Goal: Transaction & Acquisition: Purchase product/service

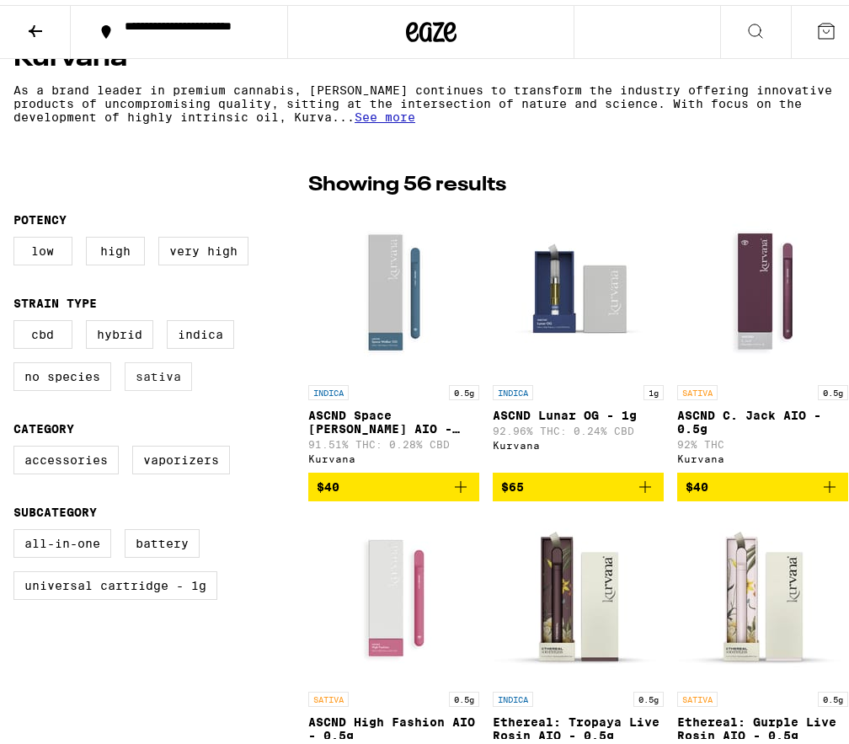
click at [162, 382] on label "Sativa" at bounding box center [158, 371] width 67 height 29
click at [18, 319] on input "Sativa" at bounding box center [17, 318] width 1 height 1
checkbox input "true"
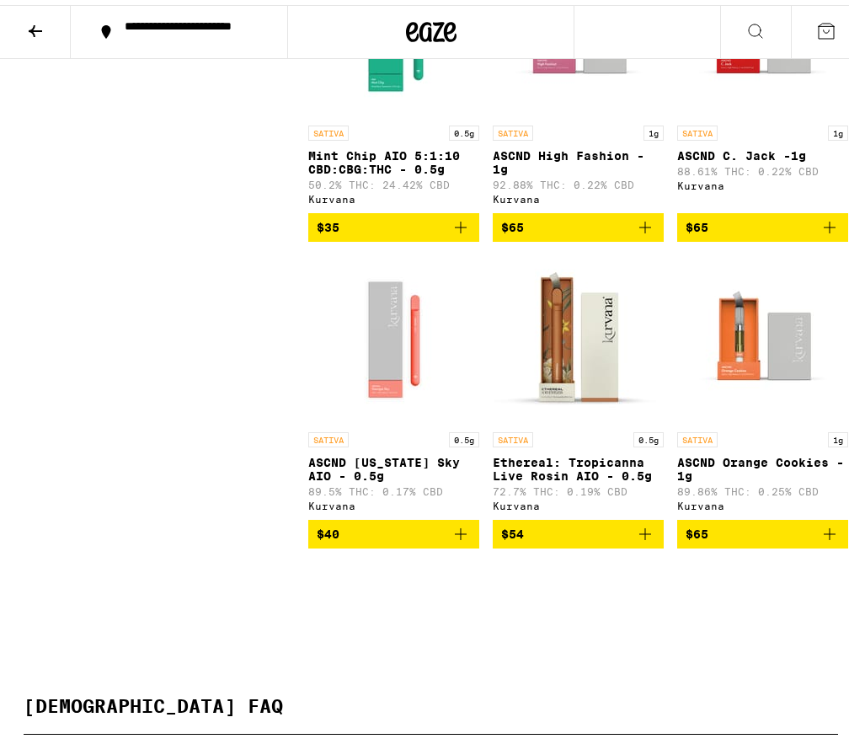
scroll to position [1685, 0]
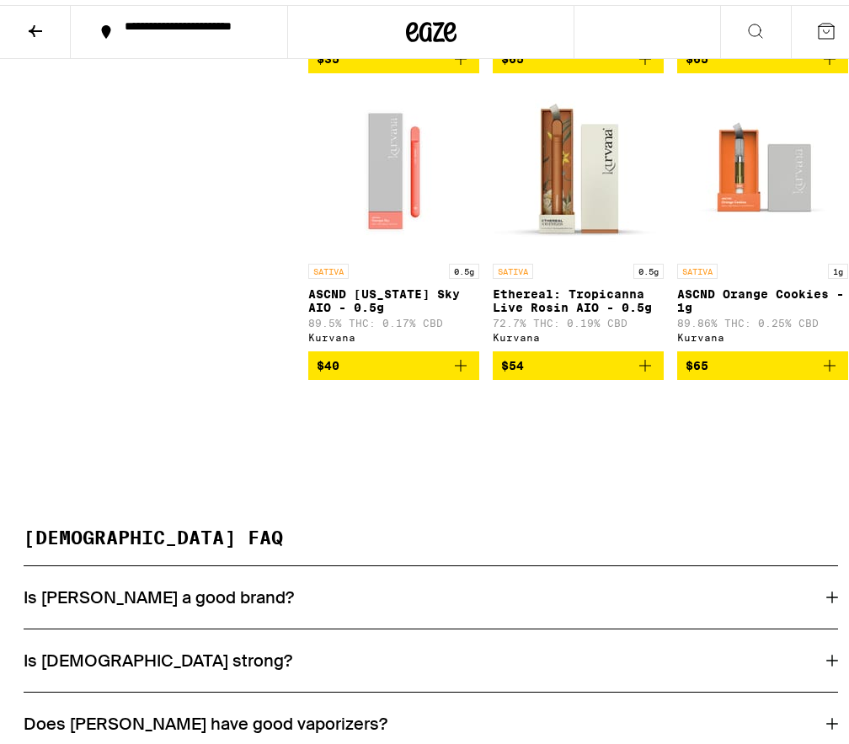
click at [455, 367] on icon "Add to bag" at bounding box center [461, 361] width 12 height 12
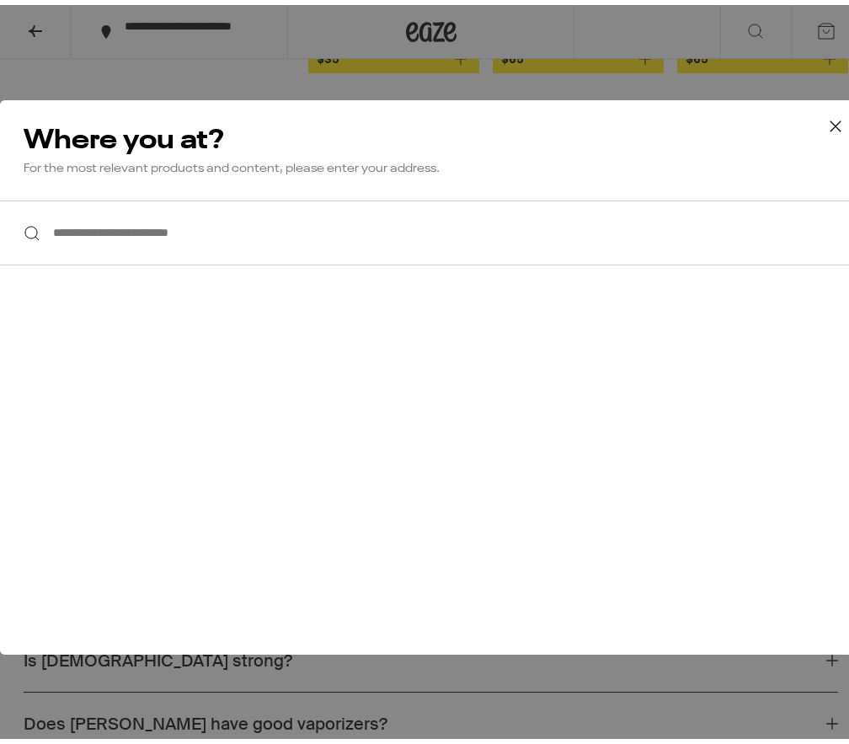
click at [118, 238] on input "**********" at bounding box center [431, 228] width 862 height 65
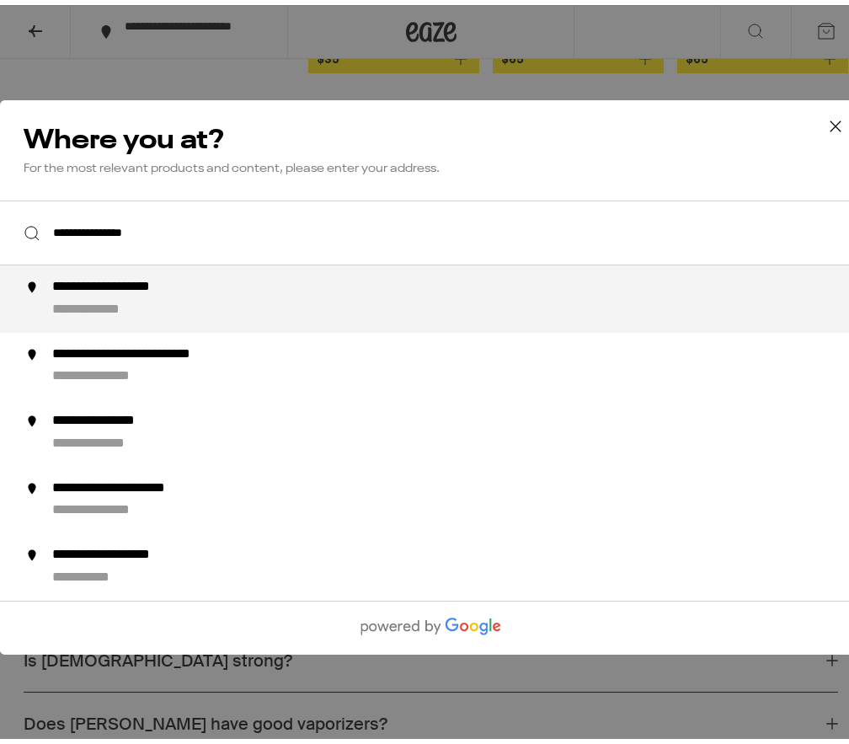
click at [192, 291] on div "**********" at bounding box center [134, 283] width 165 height 18
type input "**********"
click at [96, 296] on div "**********" at bounding box center [464, 294] width 825 height 40
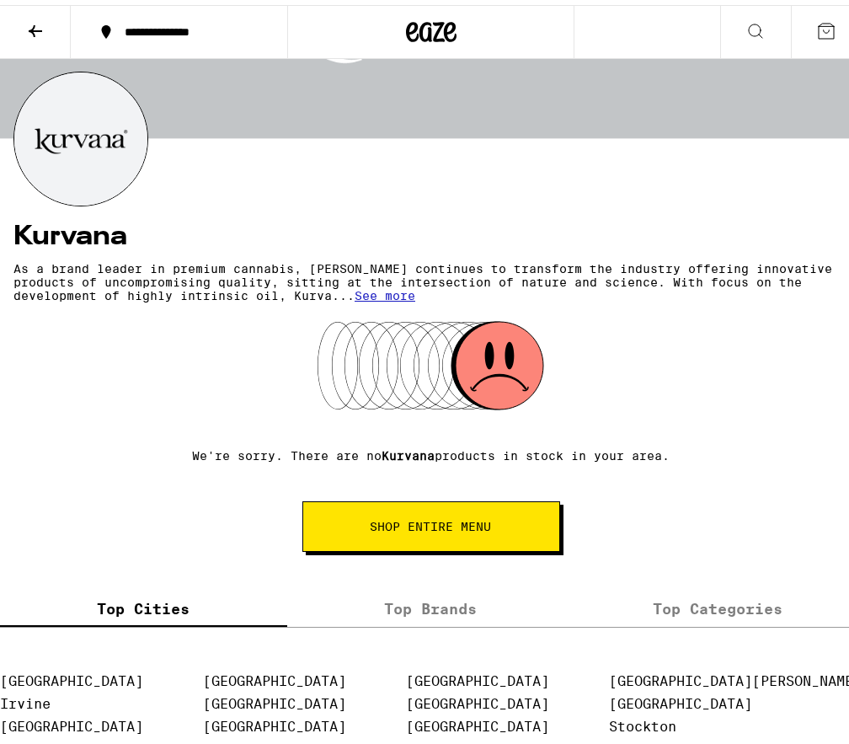
scroll to position [128, 0]
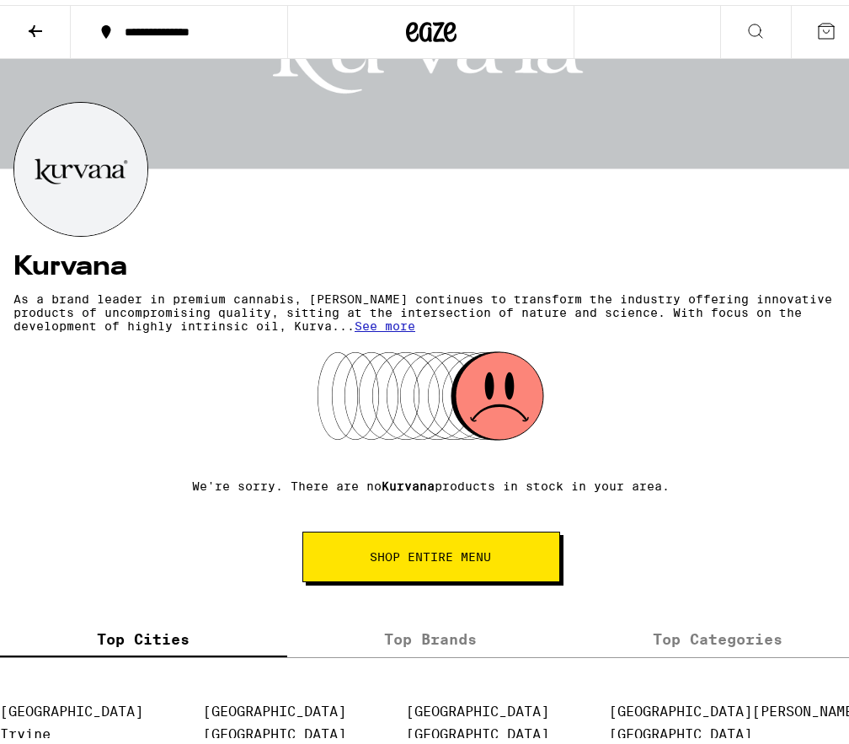
click at [425, 557] on span "SHOP ENTIRE MENU" at bounding box center [431, 552] width 121 height 12
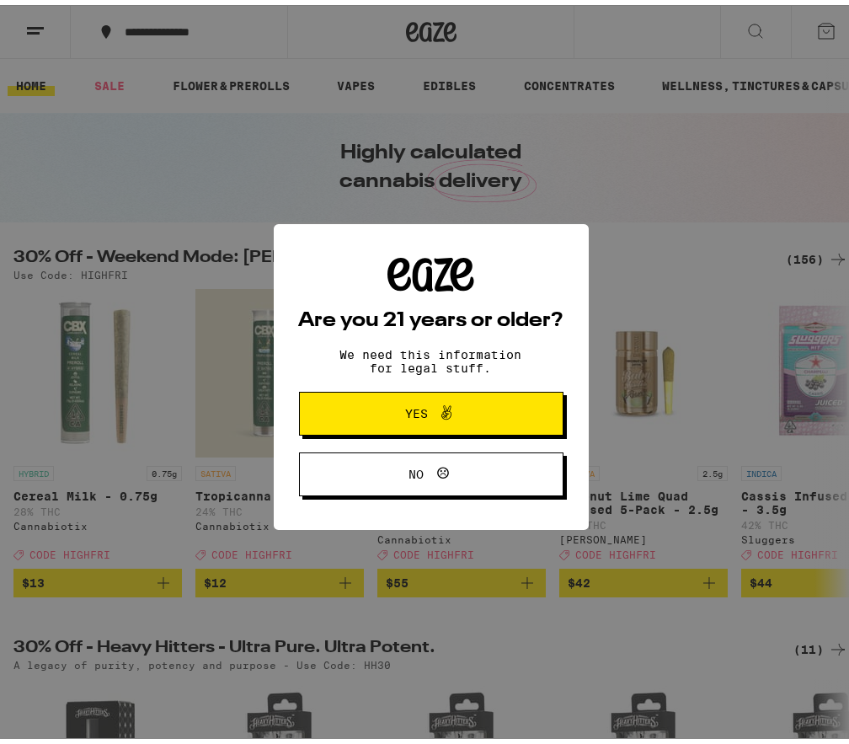
click at [415, 420] on span "Yes" at bounding box center [431, 409] width 128 height 22
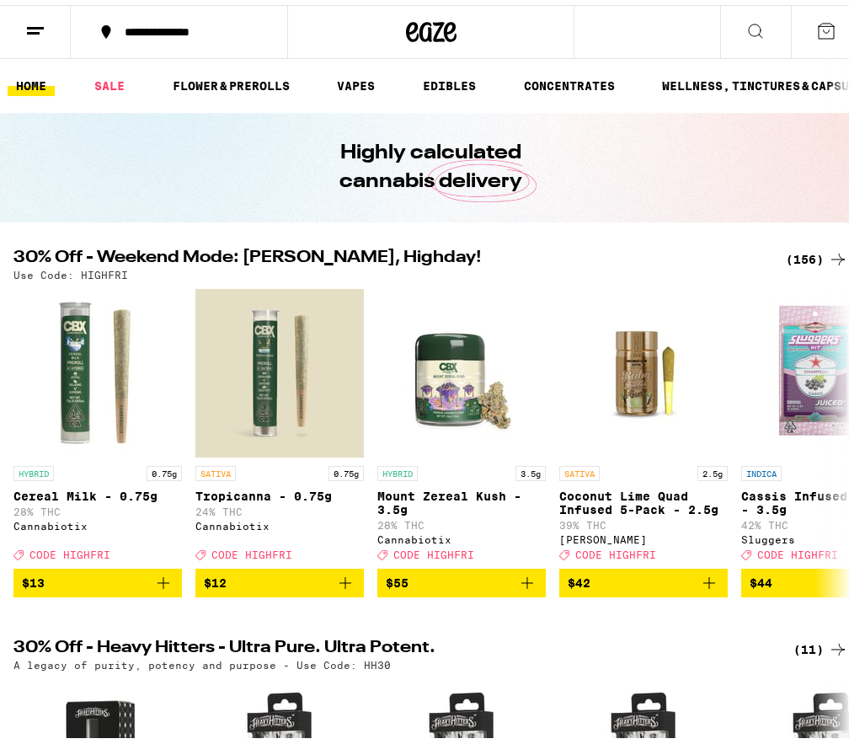
click at [746, 30] on icon at bounding box center [756, 26] width 20 height 20
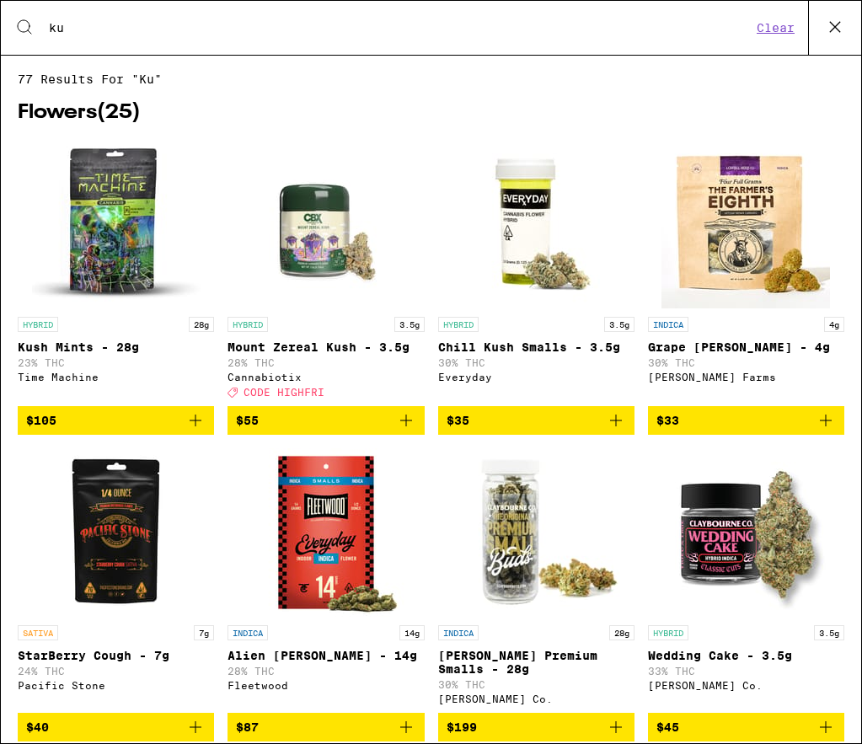
type input "k"
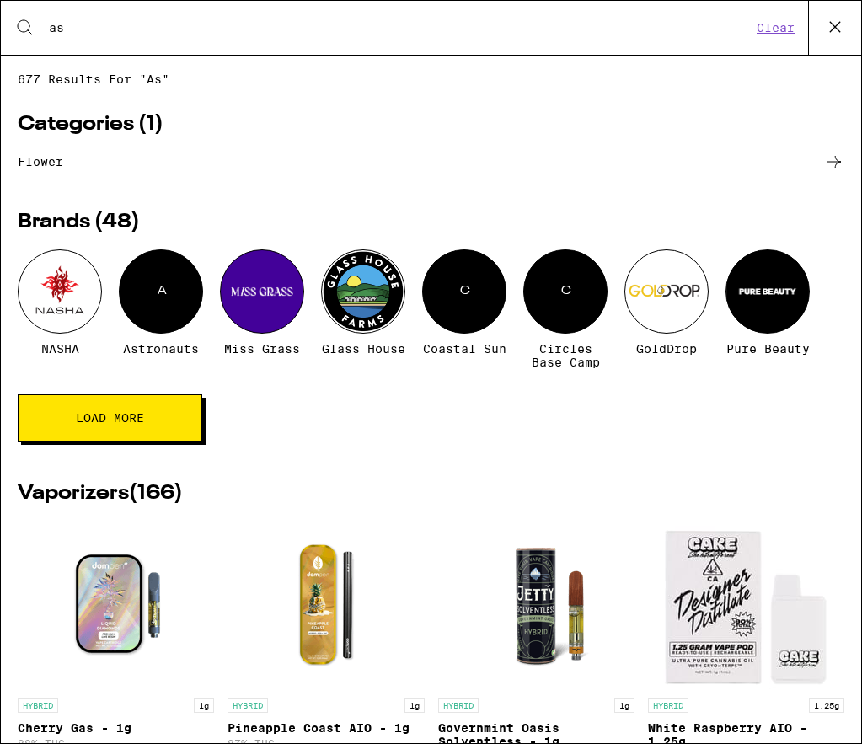
type input "a"
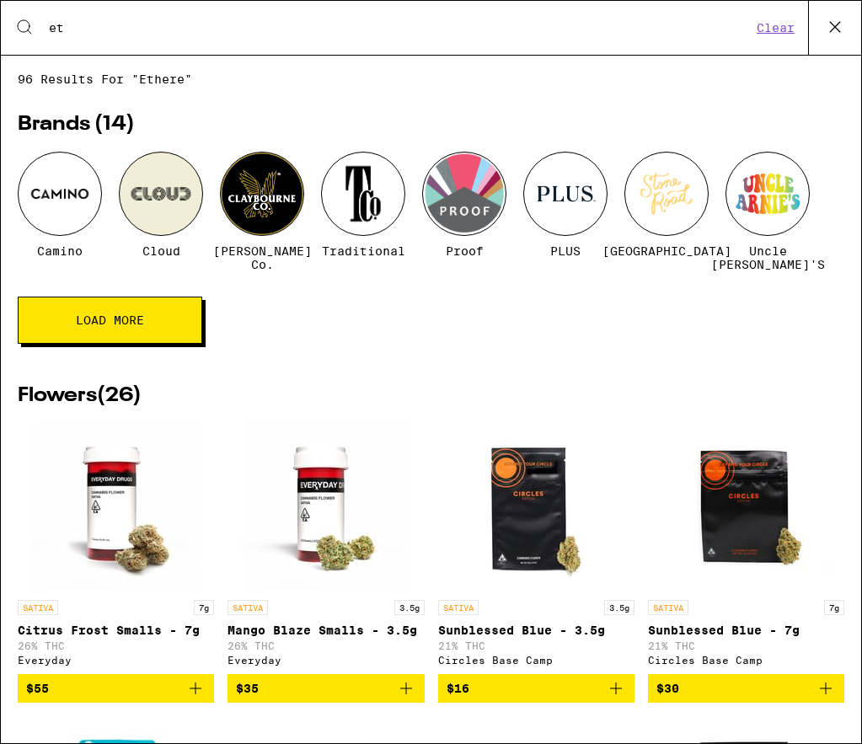
type input "e"
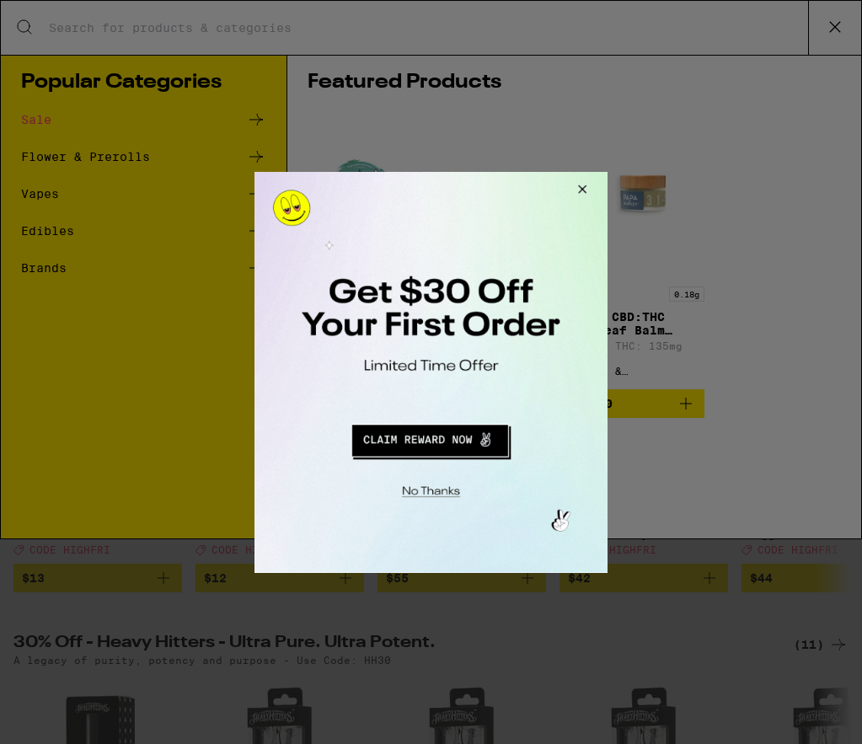
click at [426, 490] on button "Close Modal" at bounding box center [428, 488] width 343 height 26
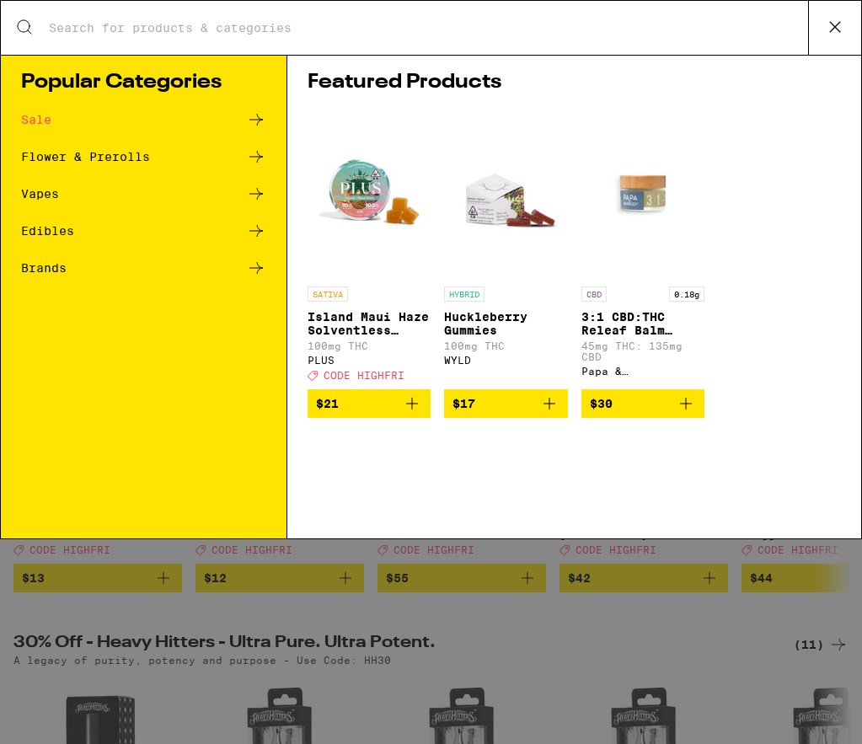
click at [43, 196] on div "Vapes" at bounding box center [40, 194] width 38 height 12
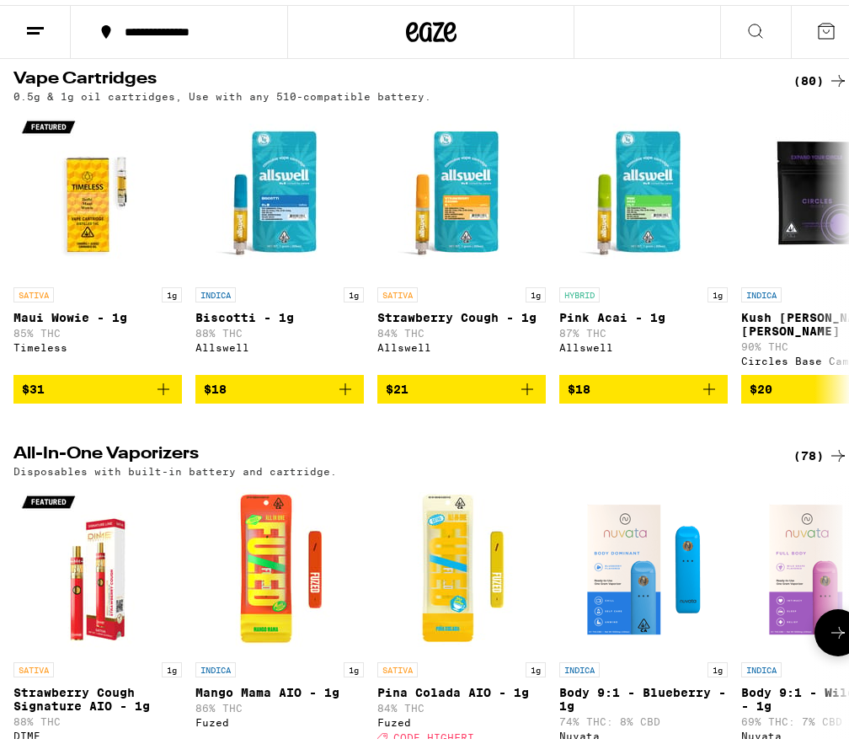
scroll to position [421, 0]
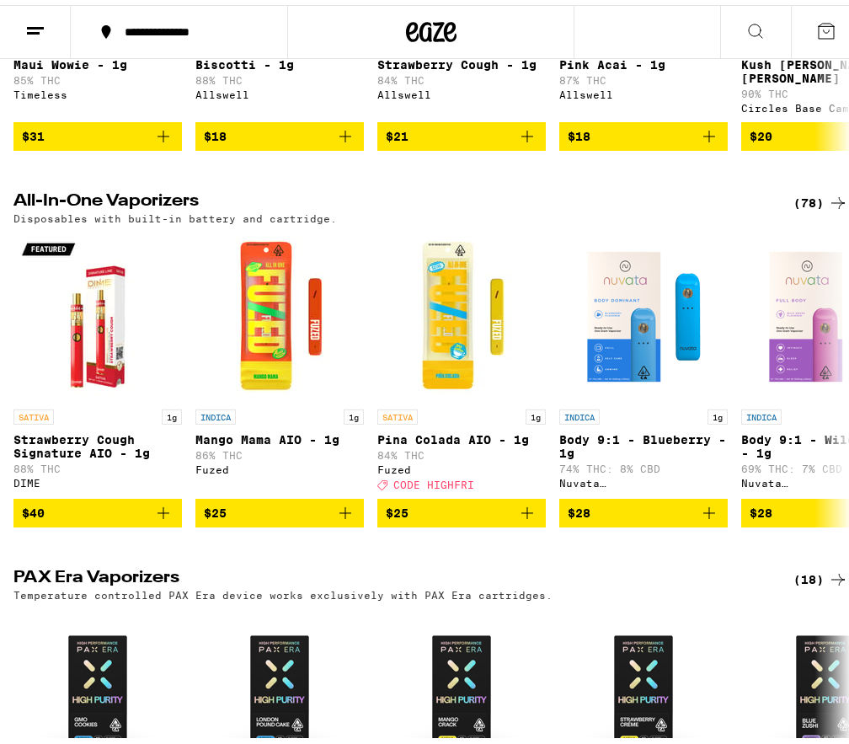
click at [796, 193] on div "(78)" at bounding box center [821, 198] width 55 height 20
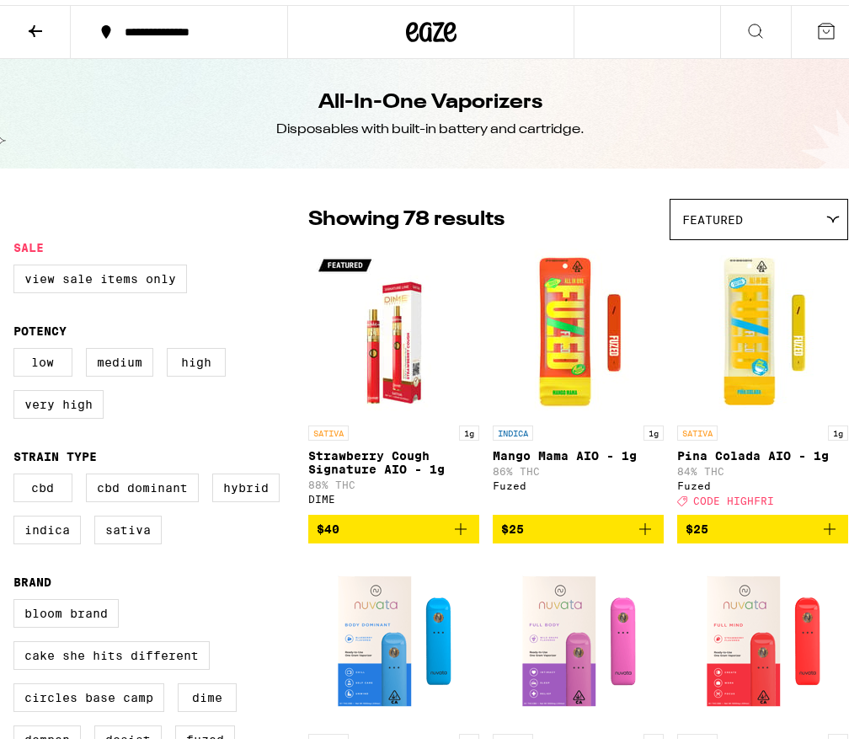
click at [773, 206] on div "Featured" at bounding box center [759, 215] width 177 height 40
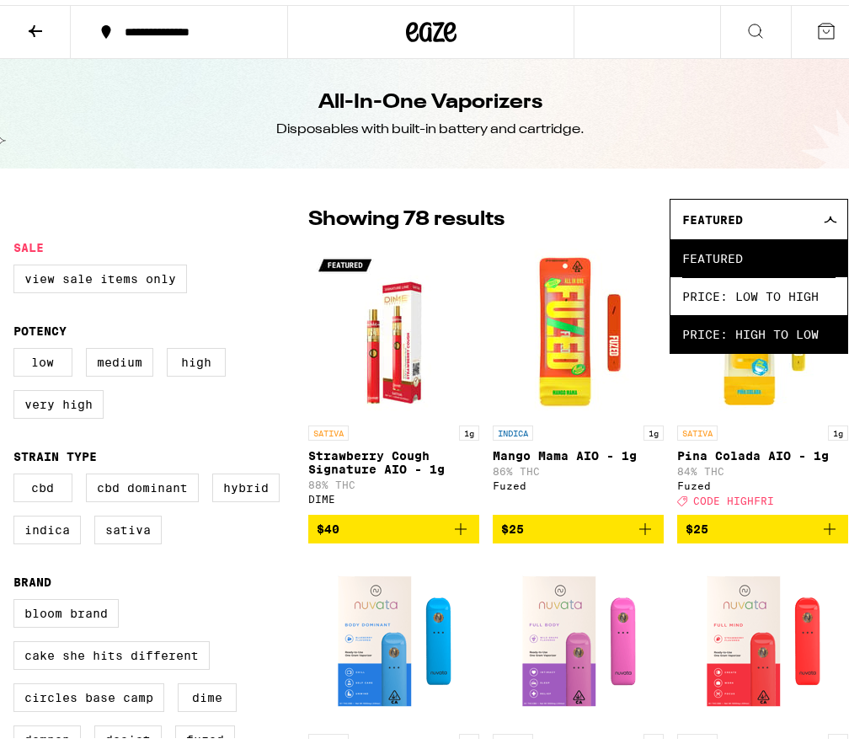
click at [747, 335] on span "Price: High to Low" at bounding box center [759, 329] width 153 height 38
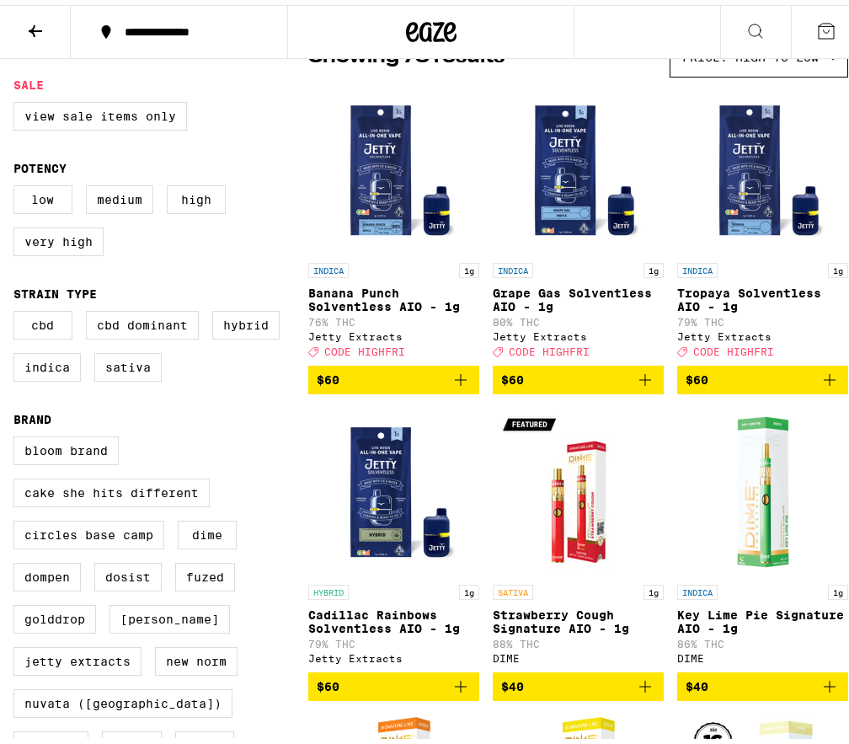
scroll to position [169, 0]
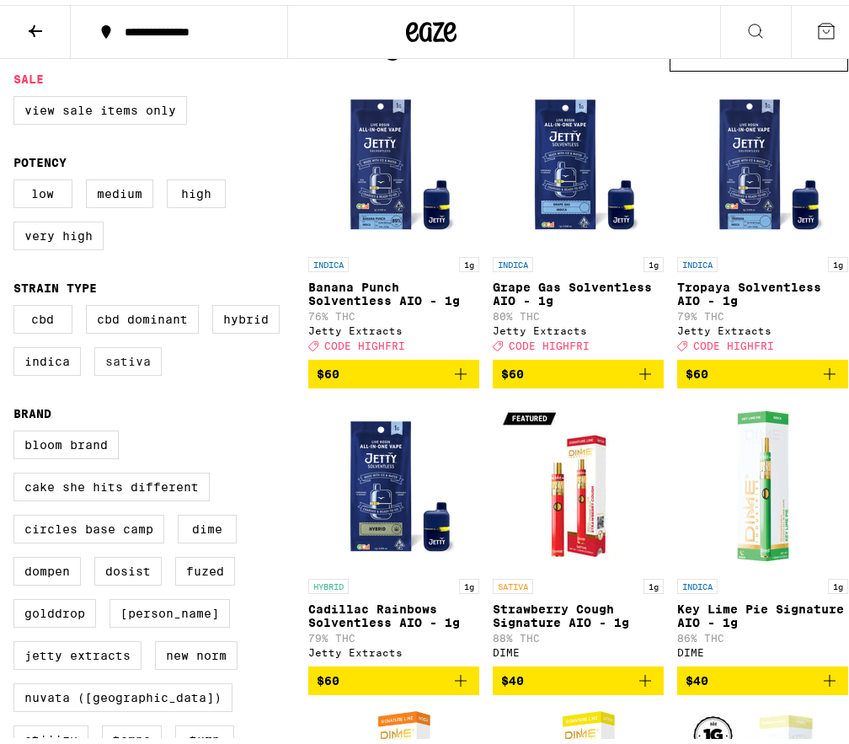
click at [122, 371] on label "Sativa" at bounding box center [127, 356] width 67 height 29
click at [18, 303] on input "Sativa" at bounding box center [17, 303] width 1 height 1
checkbox input "true"
